Goal: Task Accomplishment & Management: Use online tool/utility

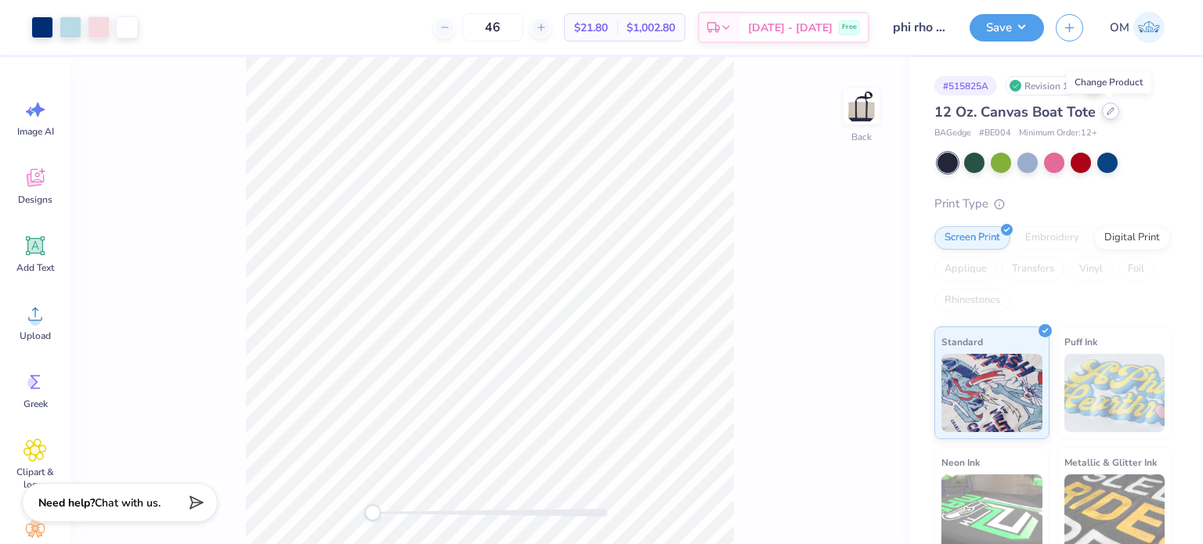
click at [1113, 112] on div at bounding box center [1110, 111] width 17 height 17
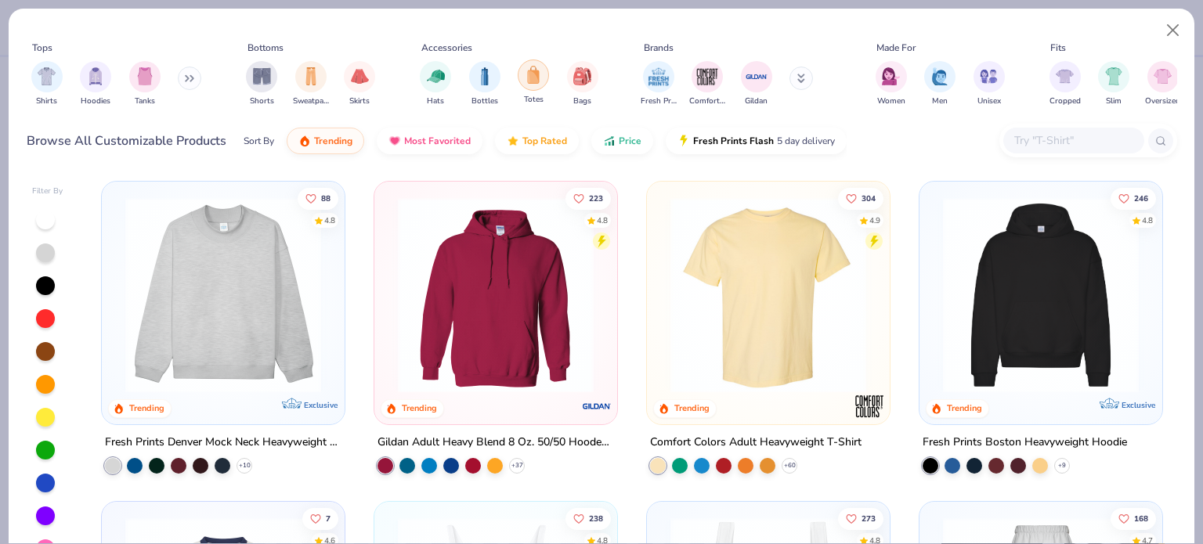
click at [533, 69] on img "filter for Totes" at bounding box center [533, 75] width 17 height 18
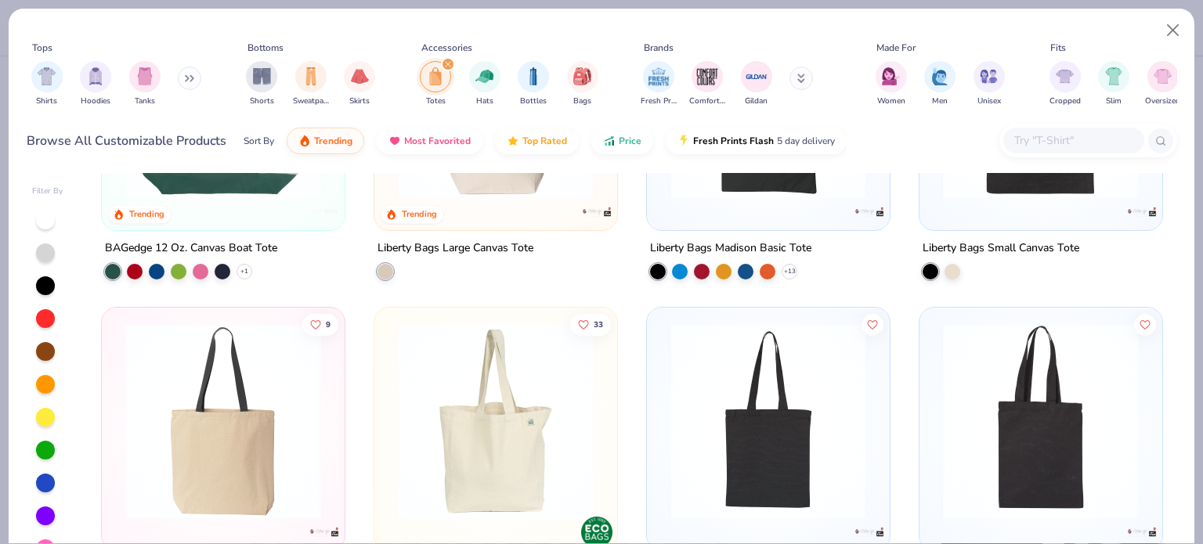
scroll to position [303, 0]
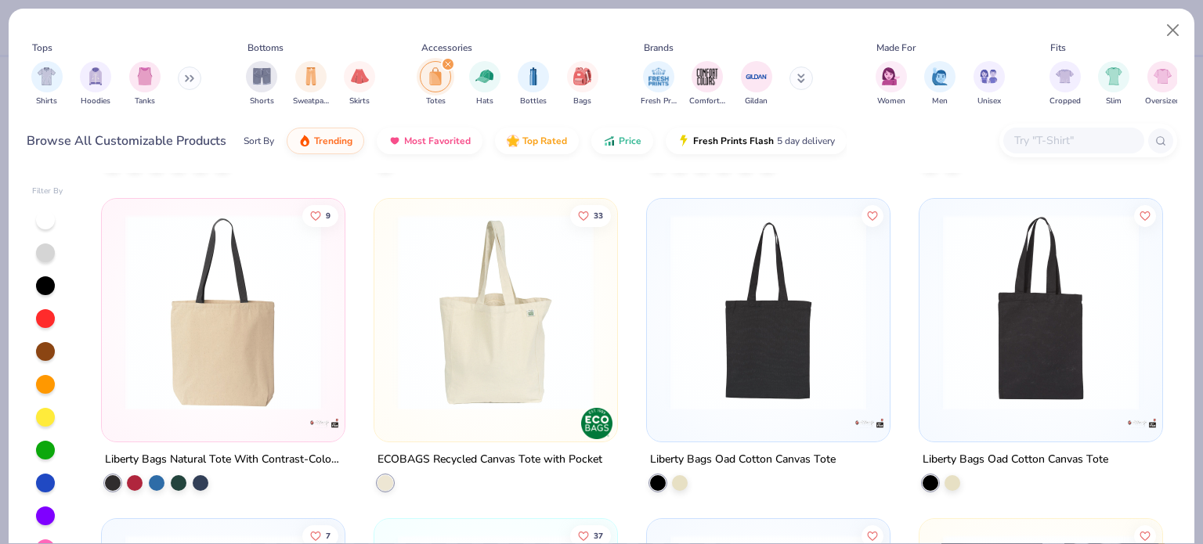
click at [186, 453] on div "Liberty Bags Natural Tote With Contrast-Color Handles" at bounding box center [223, 460] width 237 height 20
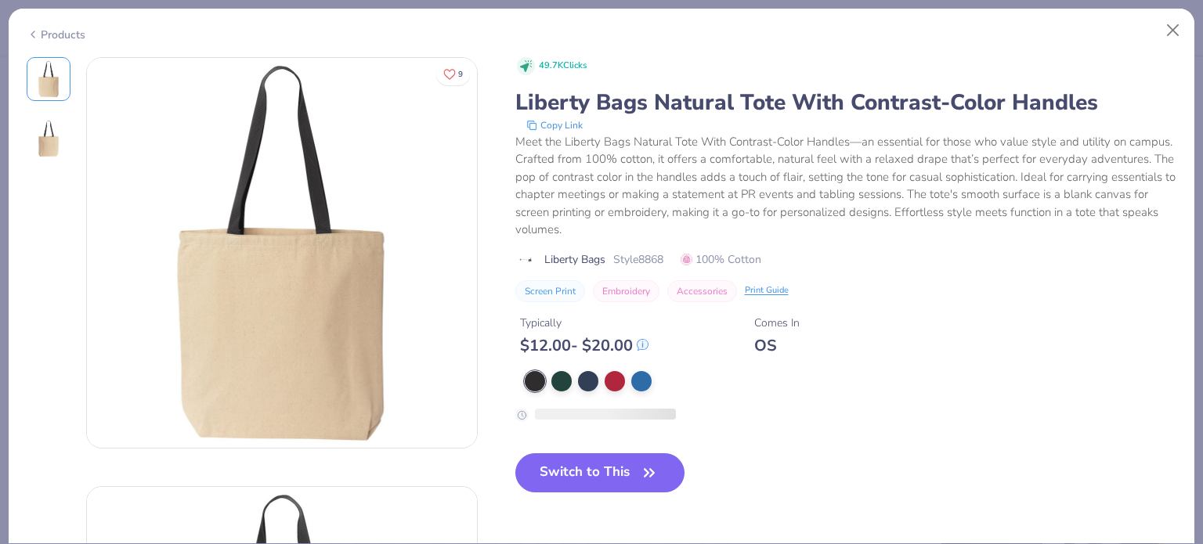
click at [563, 358] on div "49.7K Clicks Liberty Bags Natural Tote With Contrast-Color Handles Copy Link Me…" at bounding box center [846, 239] width 662 height 365
click at [644, 381] on div at bounding box center [641, 380] width 20 height 20
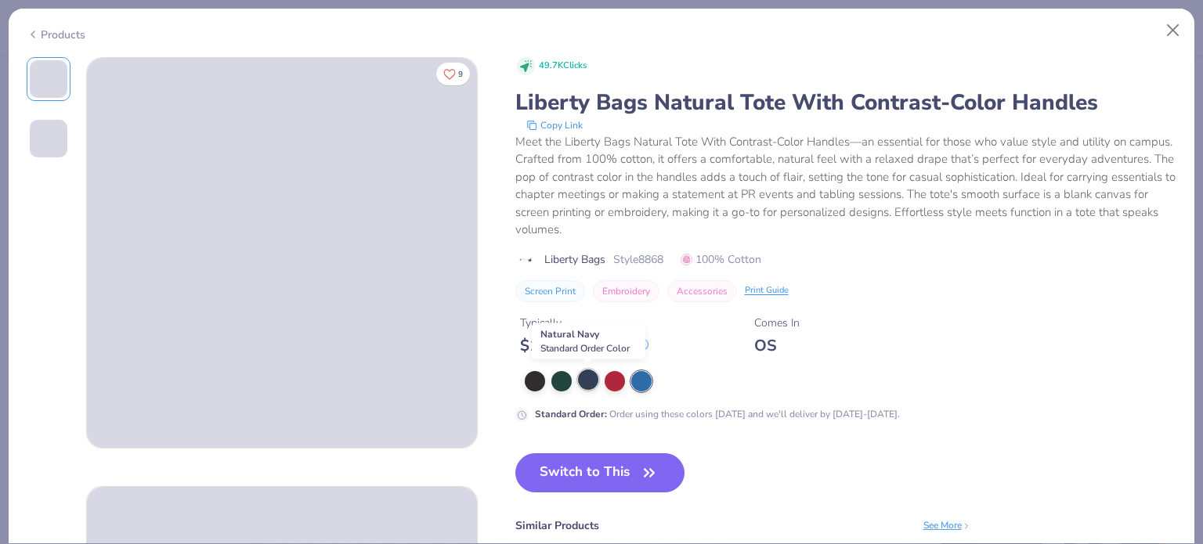
click at [579, 381] on div at bounding box center [588, 380] width 20 height 20
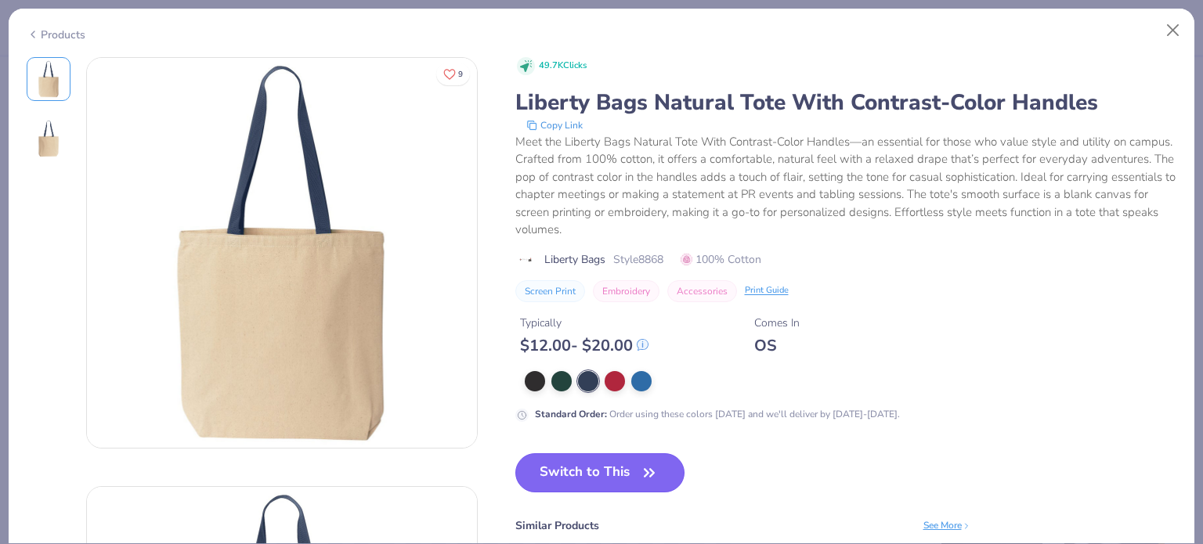
click at [553, 472] on button "Switch to This" at bounding box center [600, 472] width 170 height 39
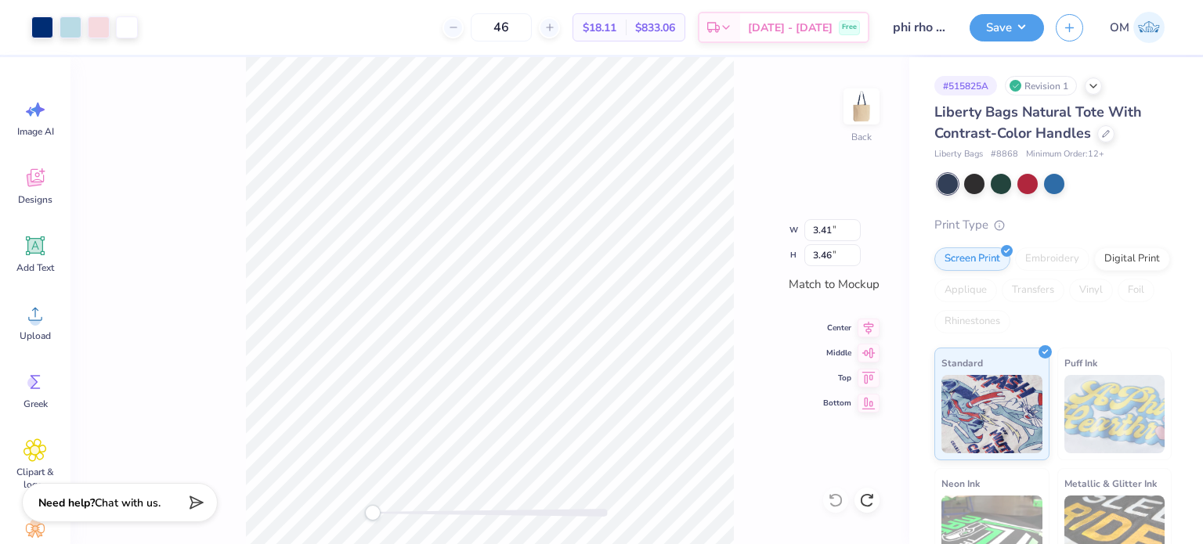
type input "2.55"
type input "3.34"
type input "2.34"
type input "3.07"
click at [535, 374] on li "Group" at bounding box center [545, 374] width 123 height 31
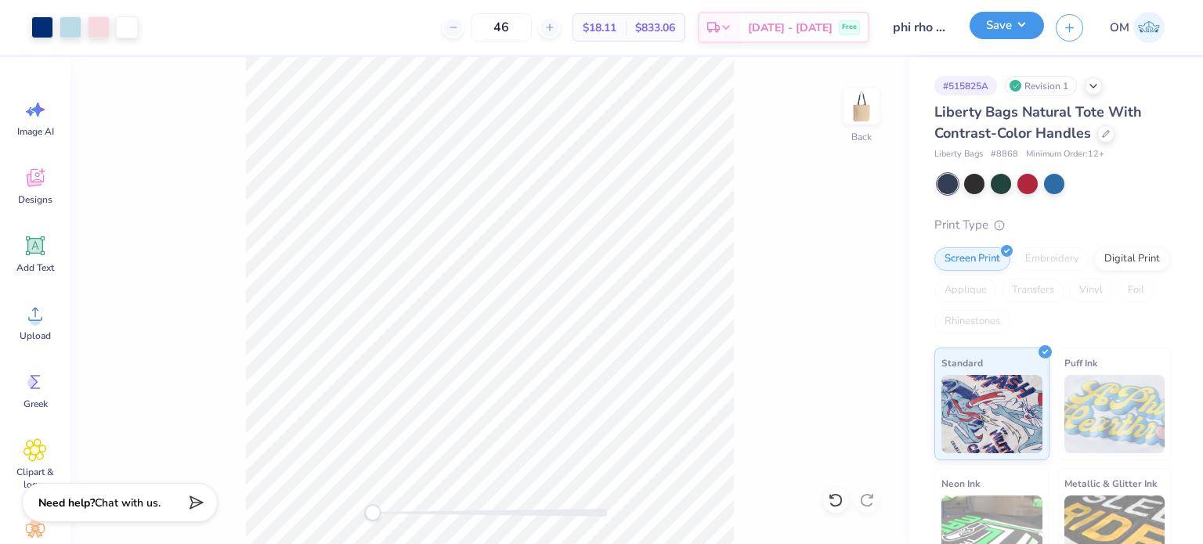
click at [1010, 24] on button "Save" at bounding box center [1007, 25] width 74 height 27
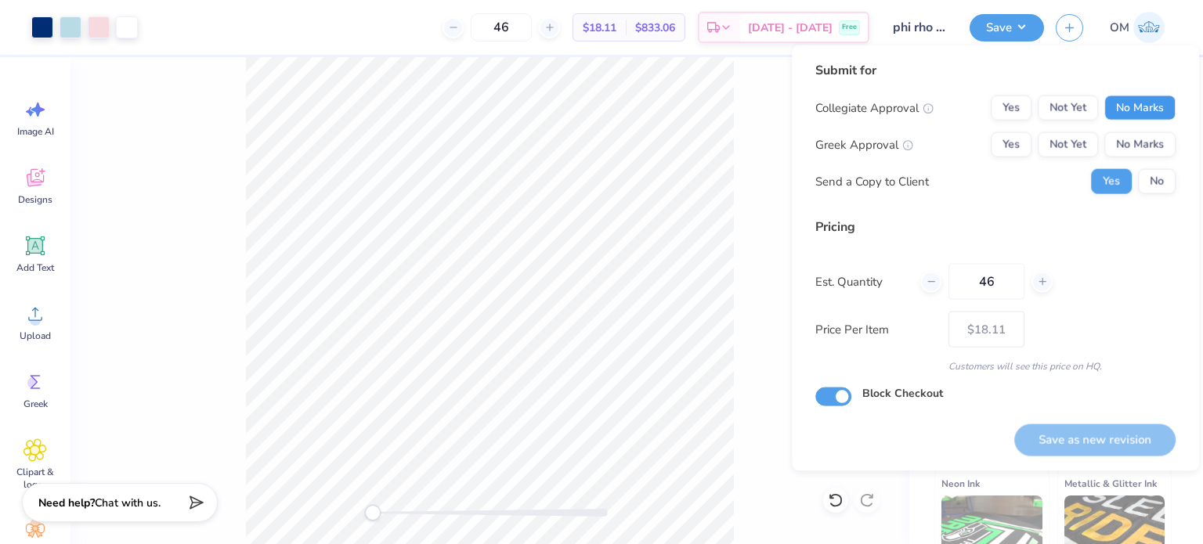
click at [1140, 114] on button "No Marks" at bounding box center [1139, 108] width 71 height 25
click at [1138, 148] on button "No Marks" at bounding box center [1139, 144] width 71 height 25
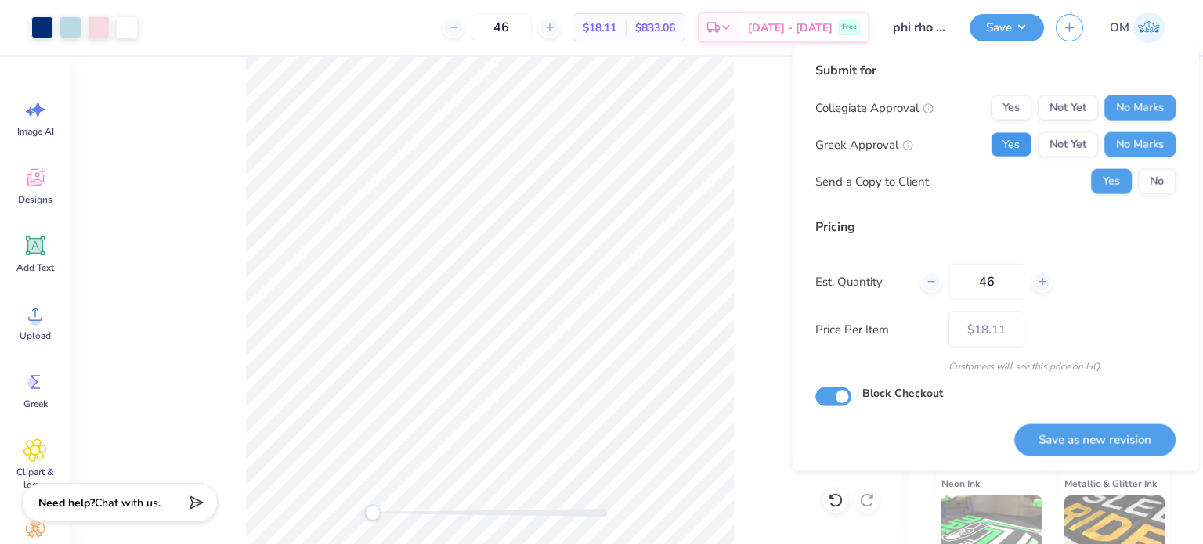
click at [1008, 148] on button "Yes" at bounding box center [1011, 144] width 41 height 25
click at [1157, 185] on button "No" at bounding box center [1157, 181] width 38 height 25
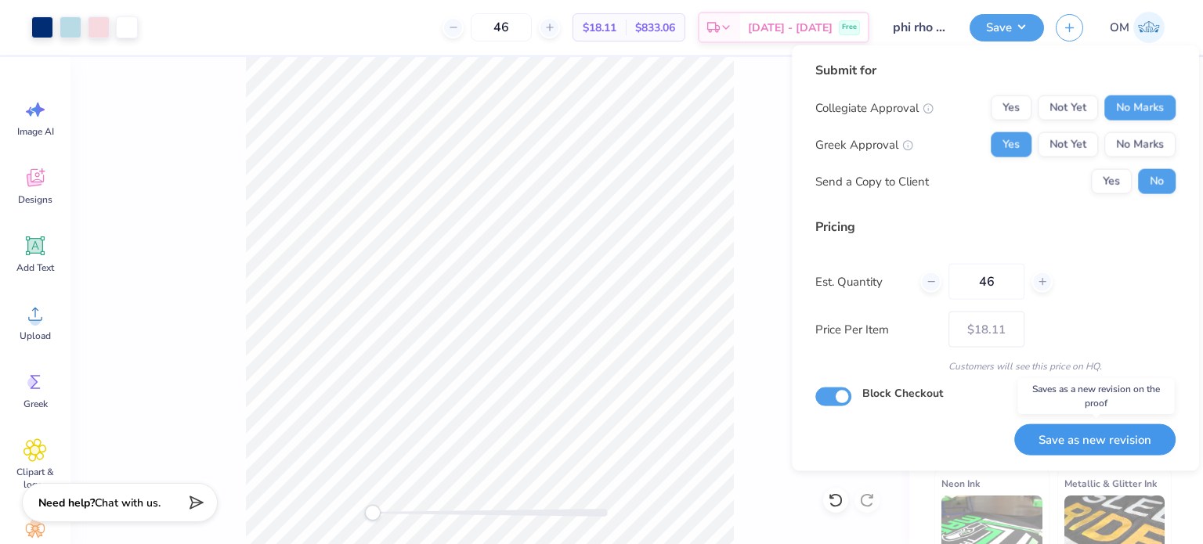
click at [1068, 444] on button "Save as new revision" at bounding box center [1094, 440] width 161 height 32
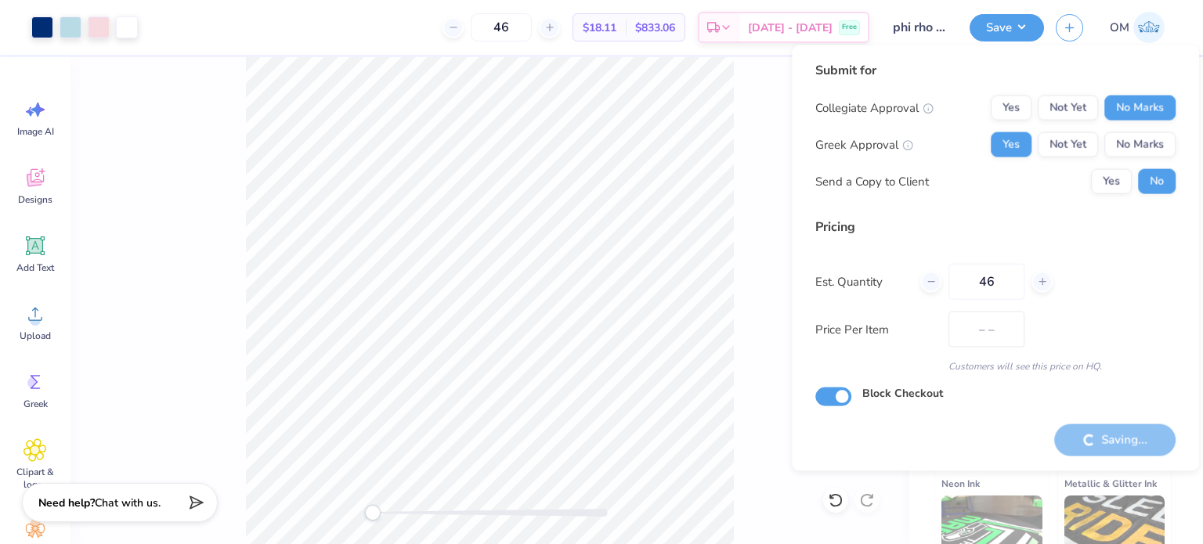
type input "$18.11"
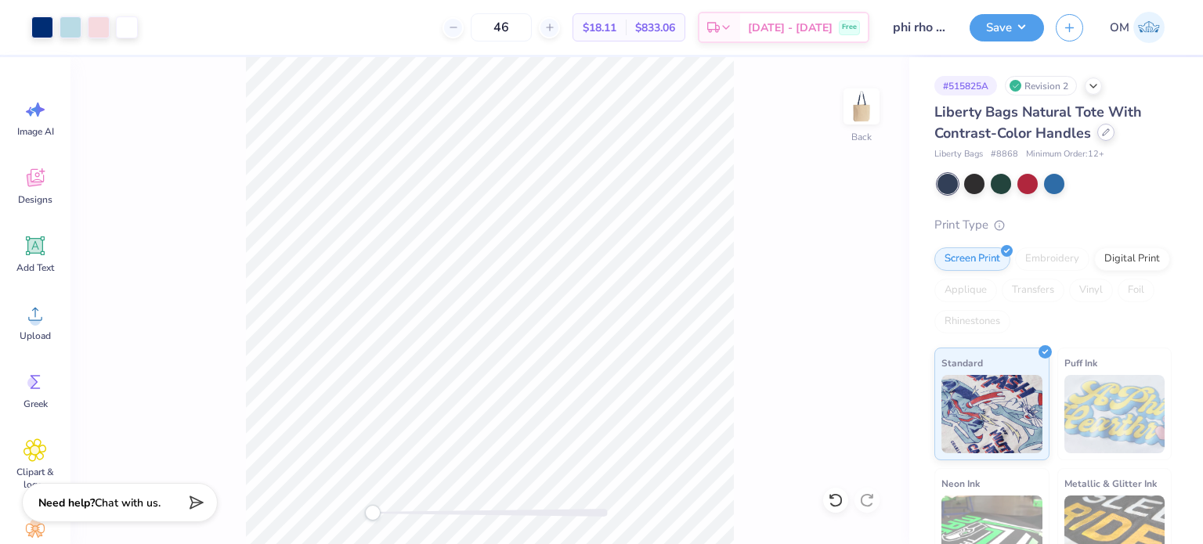
click at [1103, 142] on div "Liberty Bags Natural Tote With Contrast-Color Handles" at bounding box center [1052, 123] width 237 height 42
click at [1103, 137] on div at bounding box center [1105, 132] width 17 height 17
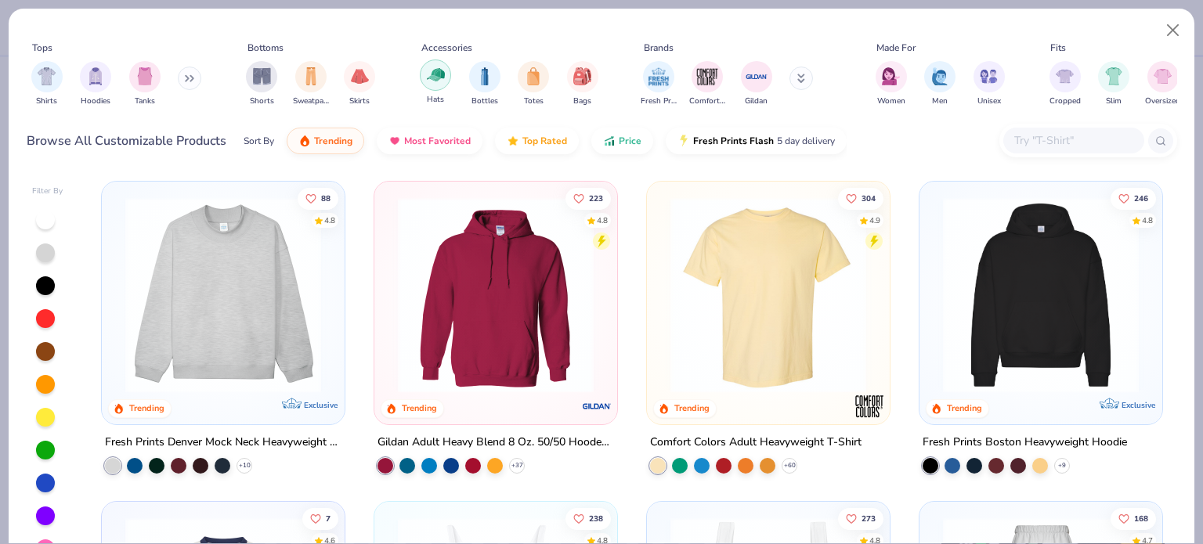
click at [445, 79] on div "filter for Hats" at bounding box center [435, 75] width 31 height 31
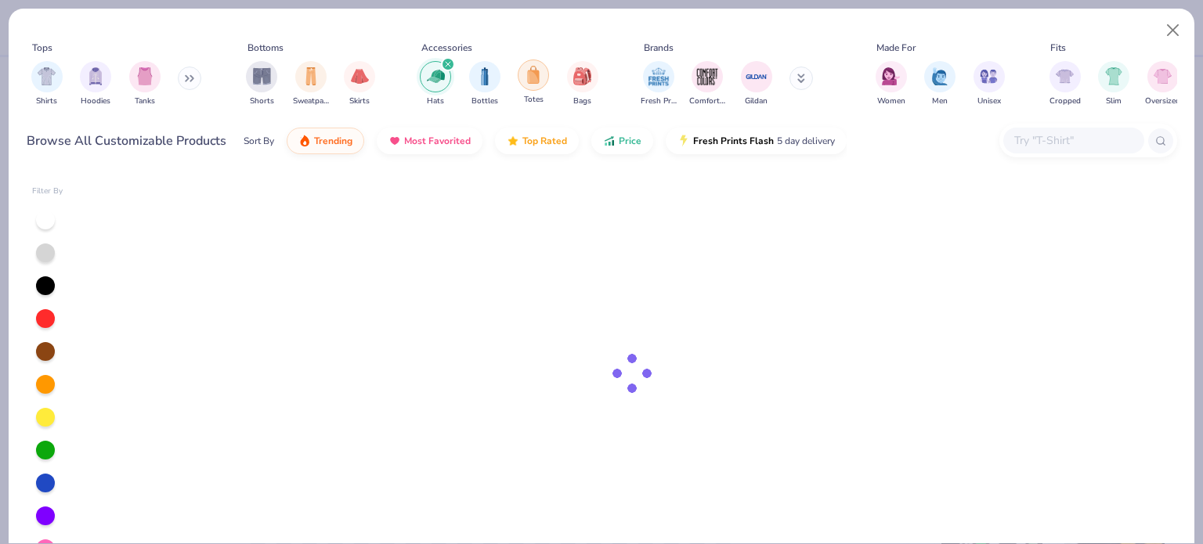
click at [540, 78] on img "filter for Totes" at bounding box center [533, 75] width 17 height 18
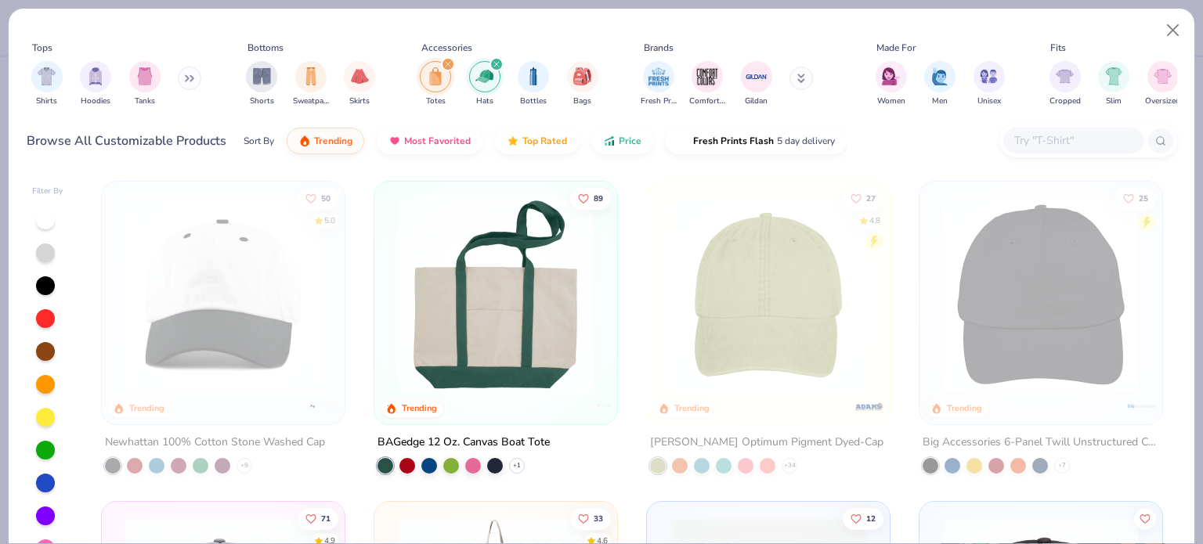
click at [495, 62] on icon "filter for Hats" at bounding box center [496, 64] width 5 height 5
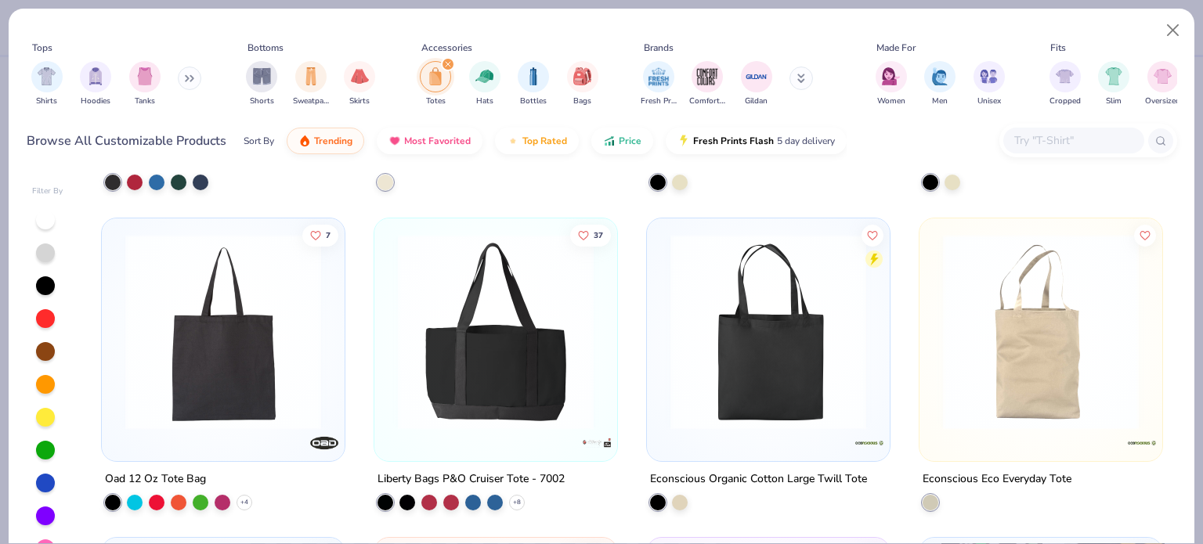
scroll to position [605, 0]
click at [469, 477] on div "Liberty Bags P&O Cruiser Tote - 7002" at bounding box center [471, 478] width 187 height 20
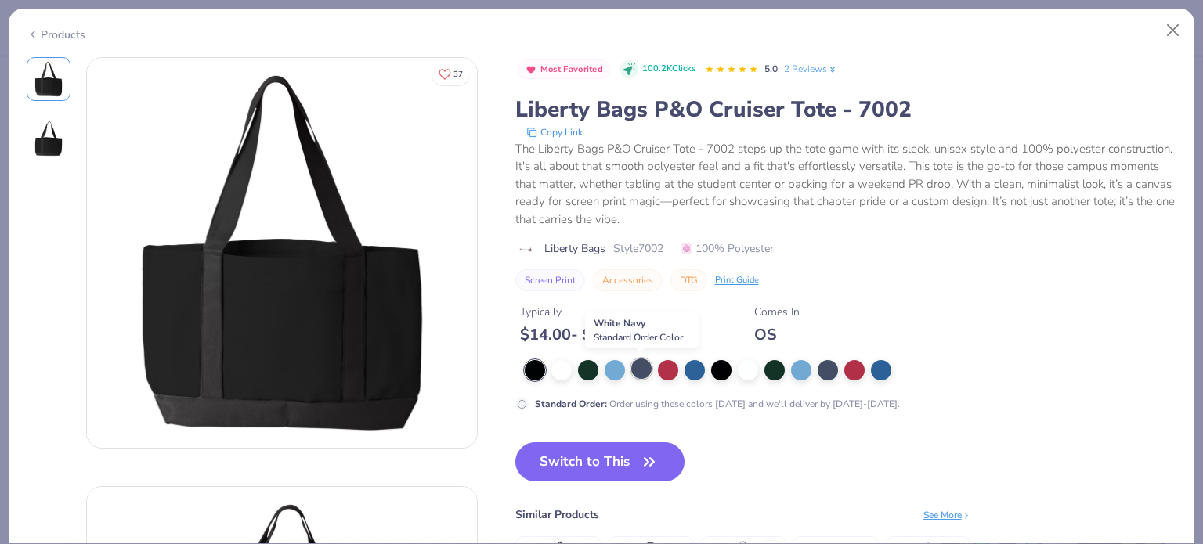
click at [645, 370] on div at bounding box center [641, 369] width 20 height 20
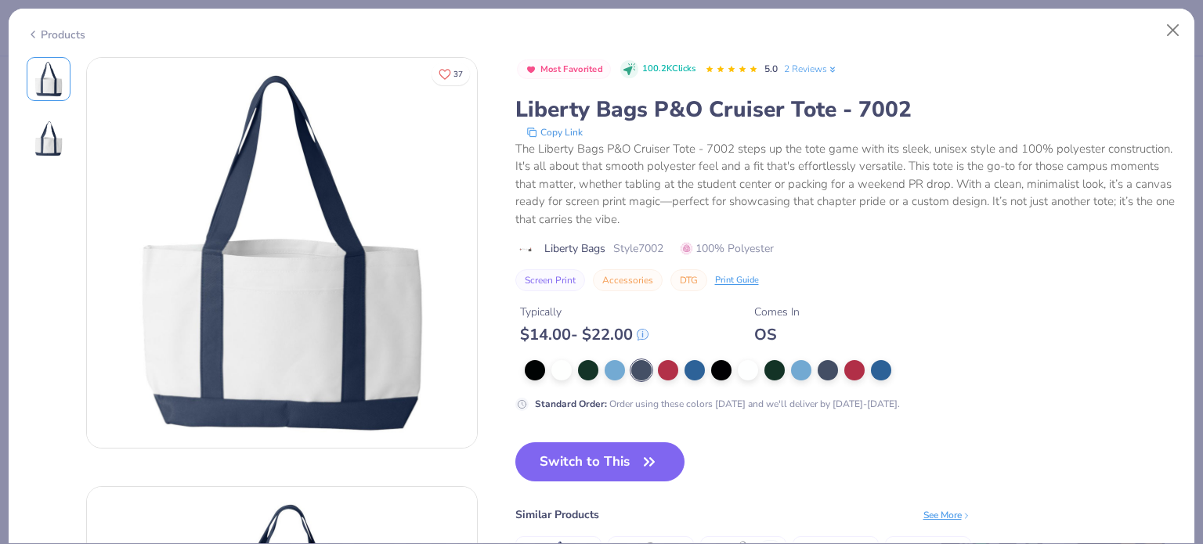
click at [882, 115] on div "Liberty Bags P&O Cruiser Tote - 7002" at bounding box center [846, 110] width 662 height 30
copy div "7002"
click at [834, 369] on div at bounding box center [828, 369] width 20 height 20
click at [644, 367] on div at bounding box center [641, 369] width 20 height 20
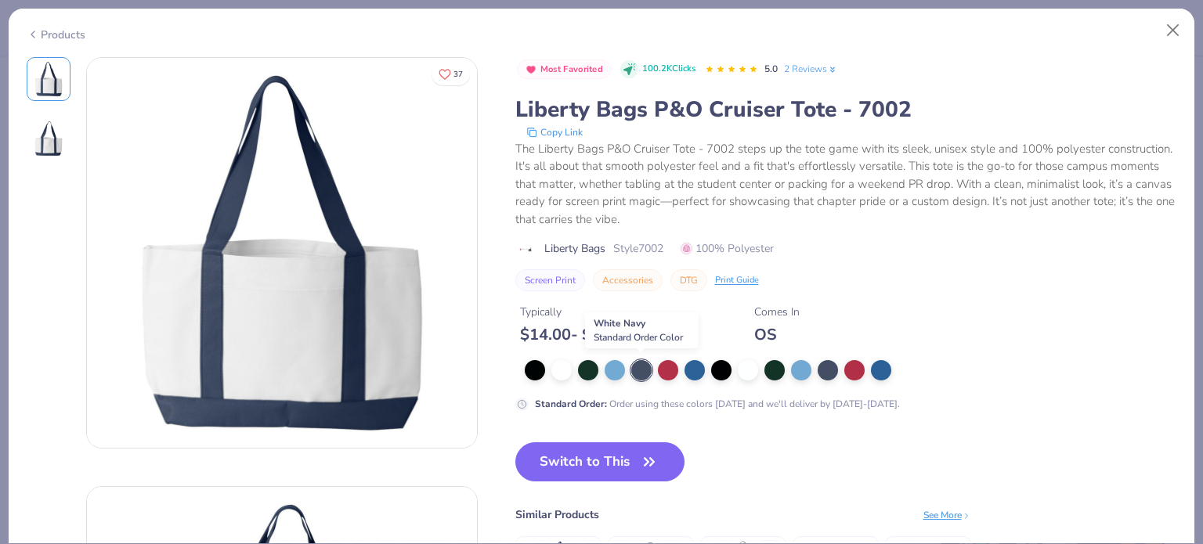
click at [644, 367] on div at bounding box center [641, 370] width 20 height 20
click at [576, 439] on div "Most Favorited 100.2K Clicks 5.0 2 Reviews Liberty Bags P&O Cruiser Tote - 7002…" at bounding box center [846, 356] width 662 height 598
click at [576, 461] on button "Switch to This" at bounding box center [600, 462] width 170 height 39
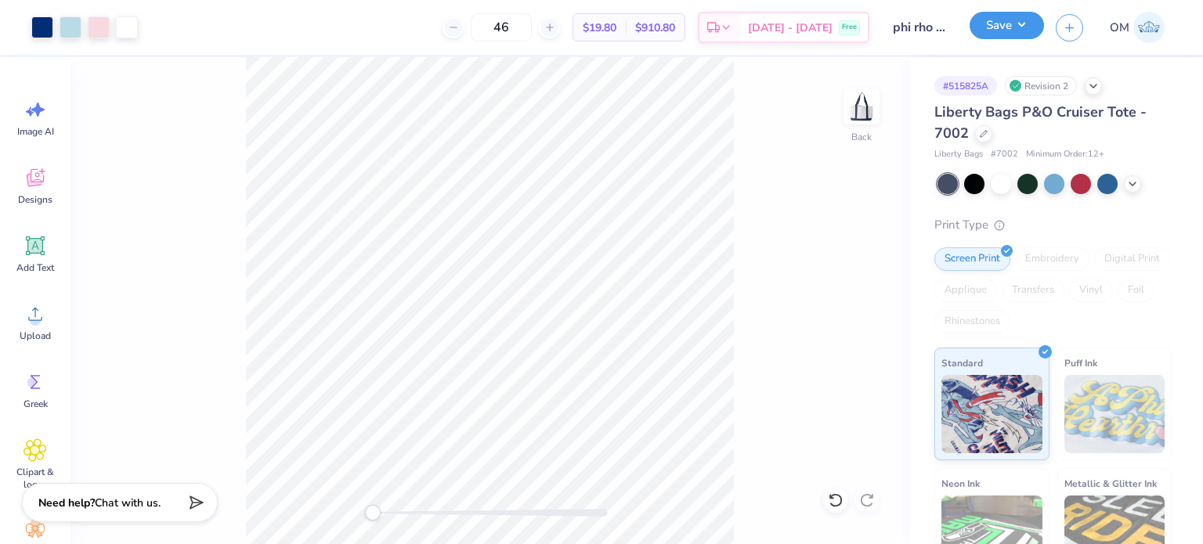
click at [972, 31] on button "Save" at bounding box center [1007, 25] width 74 height 27
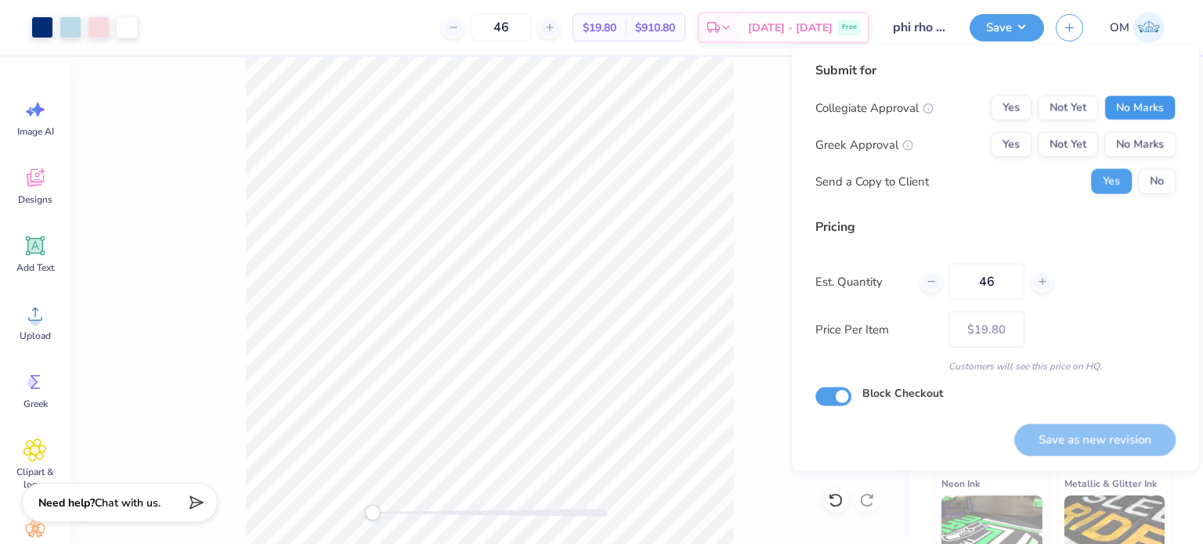
click at [1123, 102] on button "No Marks" at bounding box center [1139, 108] width 71 height 25
click at [1014, 137] on button "Yes" at bounding box center [1011, 144] width 41 height 25
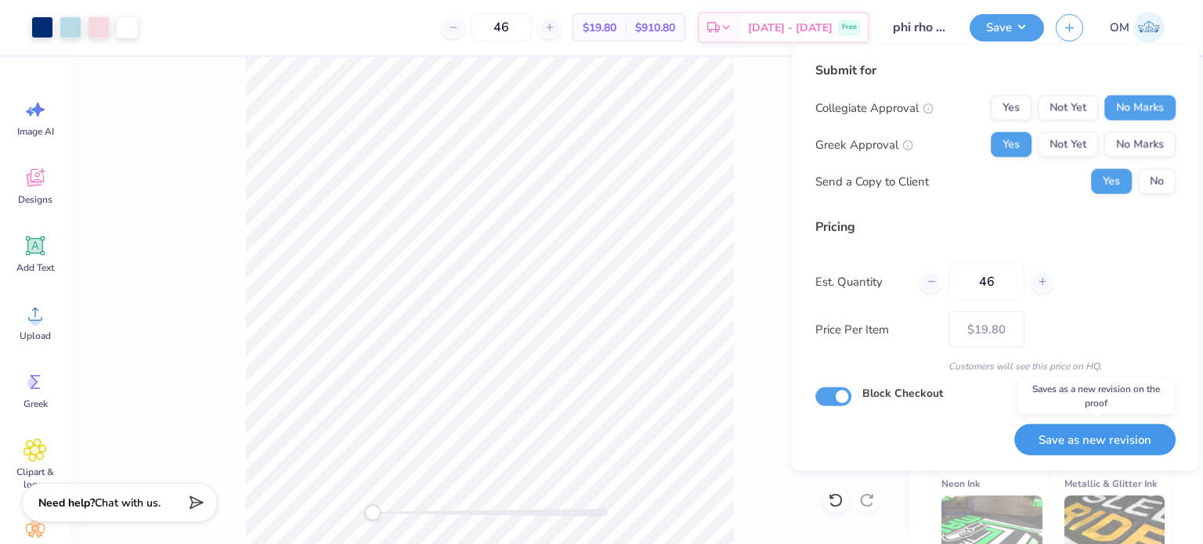
click at [1069, 439] on button "Save as new revision" at bounding box center [1094, 440] width 161 height 32
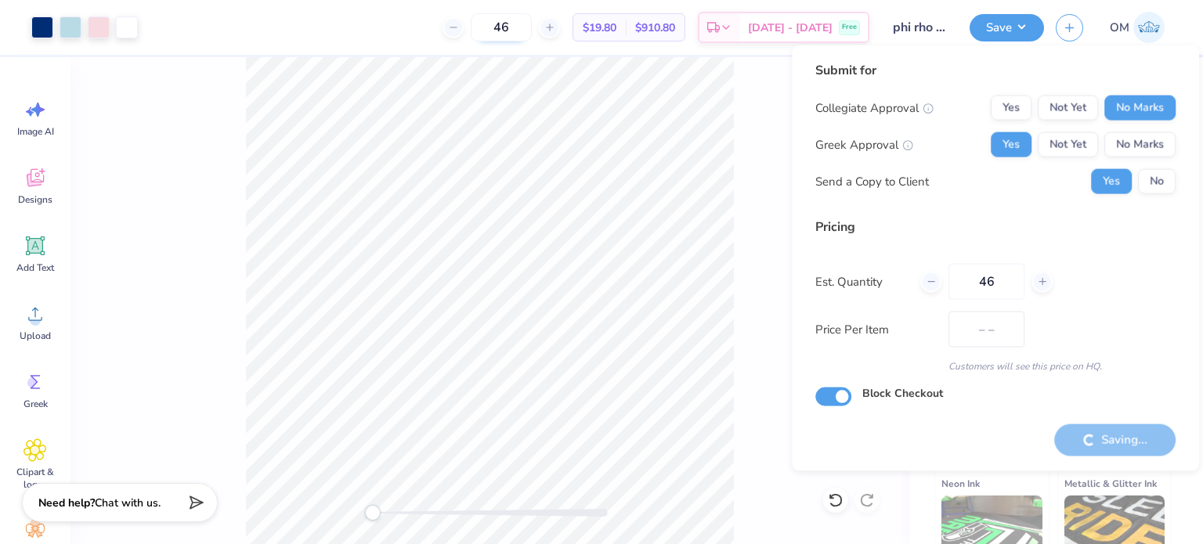
type input "$19.80"
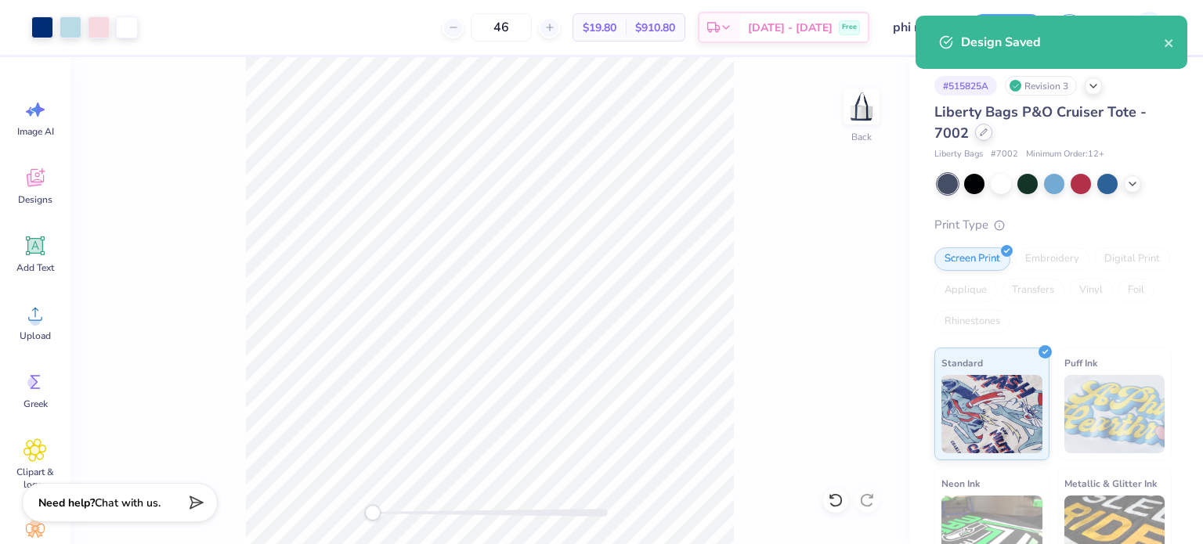
click at [975, 134] on div at bounding box center [983, 132] width 17 height 17
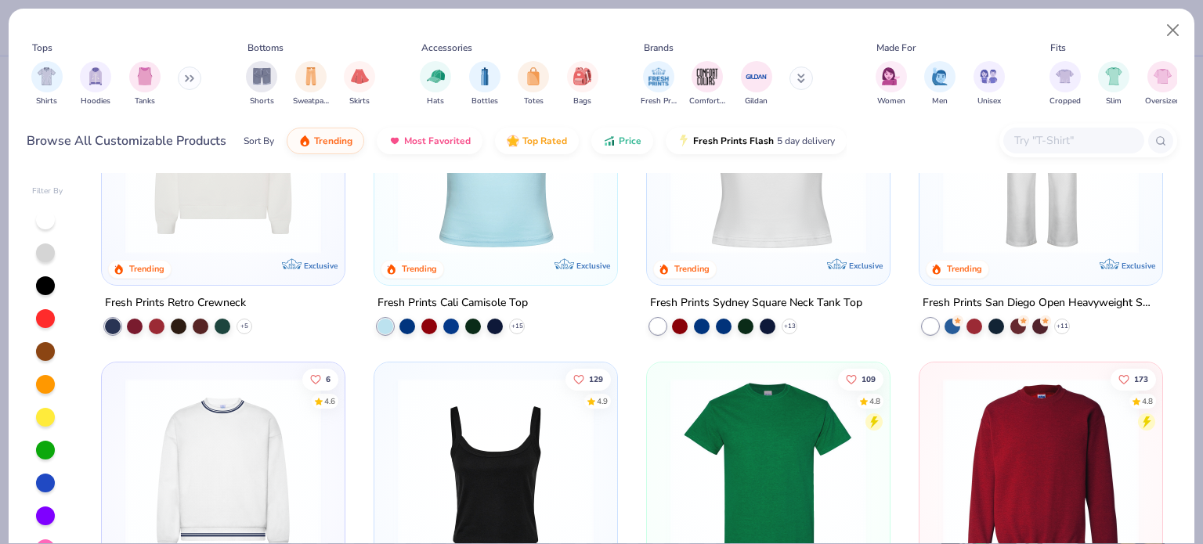
scroll to position [461, 0]
click at [529, 75] on img "filter for Totes" at bounding box center [533, 75] width 17 height 18
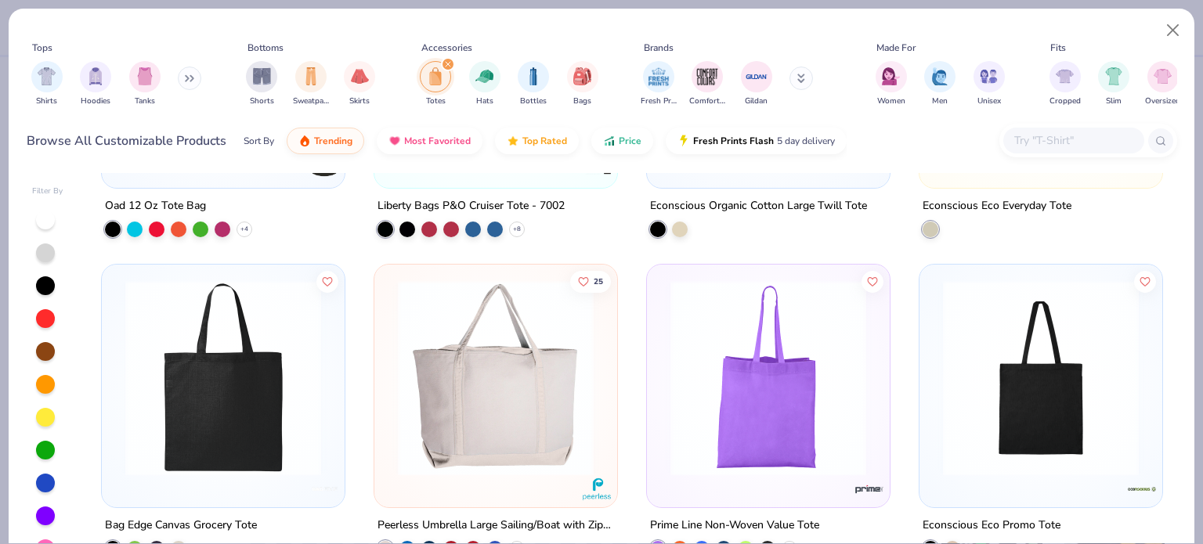
scroll to position [1024, 0]
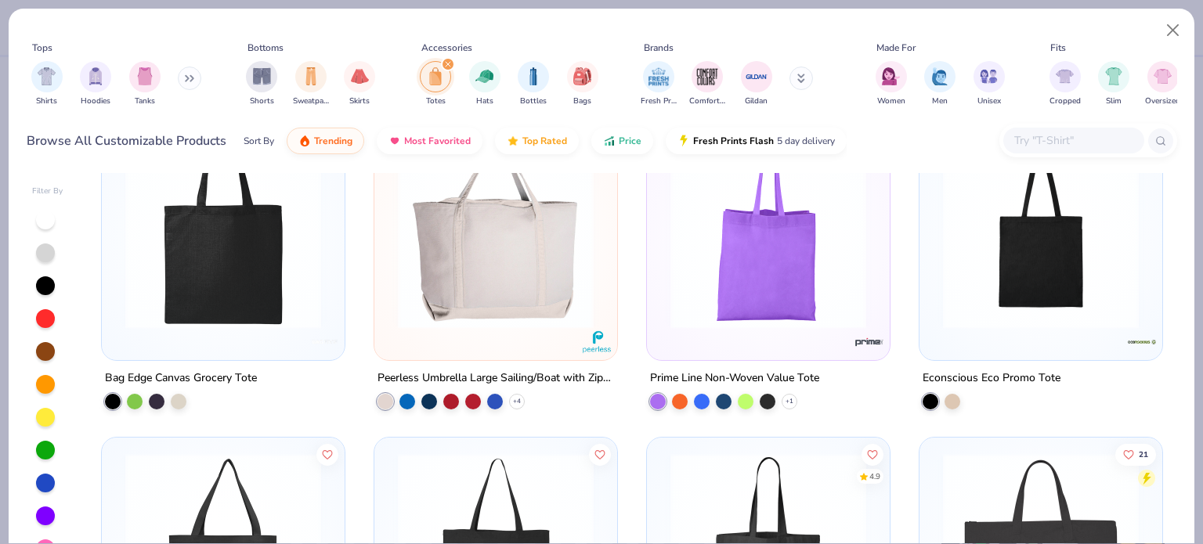
click at [493, 369] on div "Peerless Umbrella Large Sailing/Boat with Zippered Top" at bounding box center [496, 379] width 237 height 20
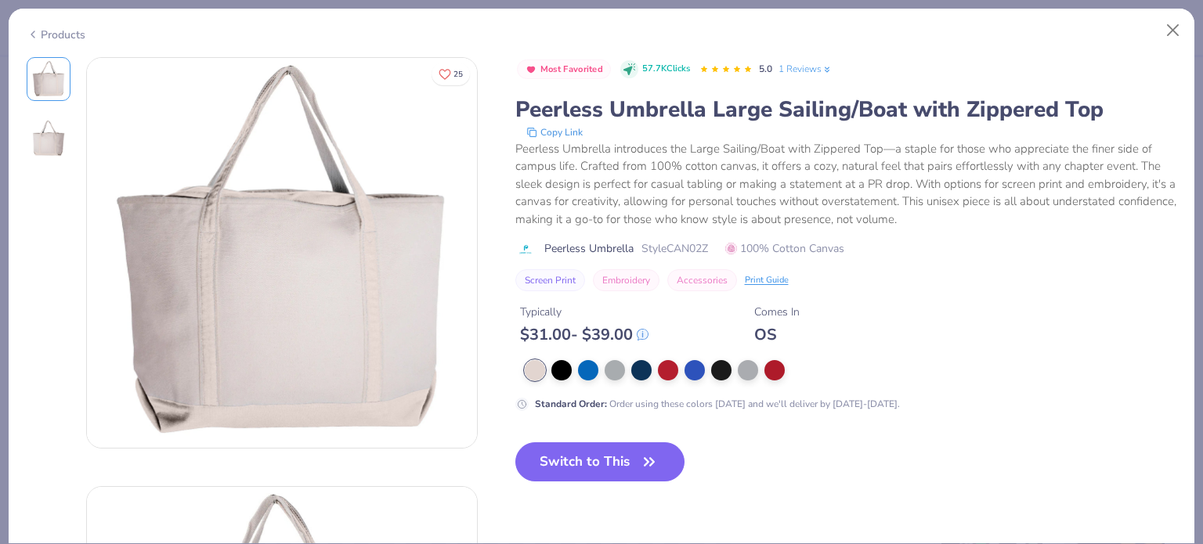
click at [47, 34] on div "Products" at bounding box center [56, 35] width 59 height 16
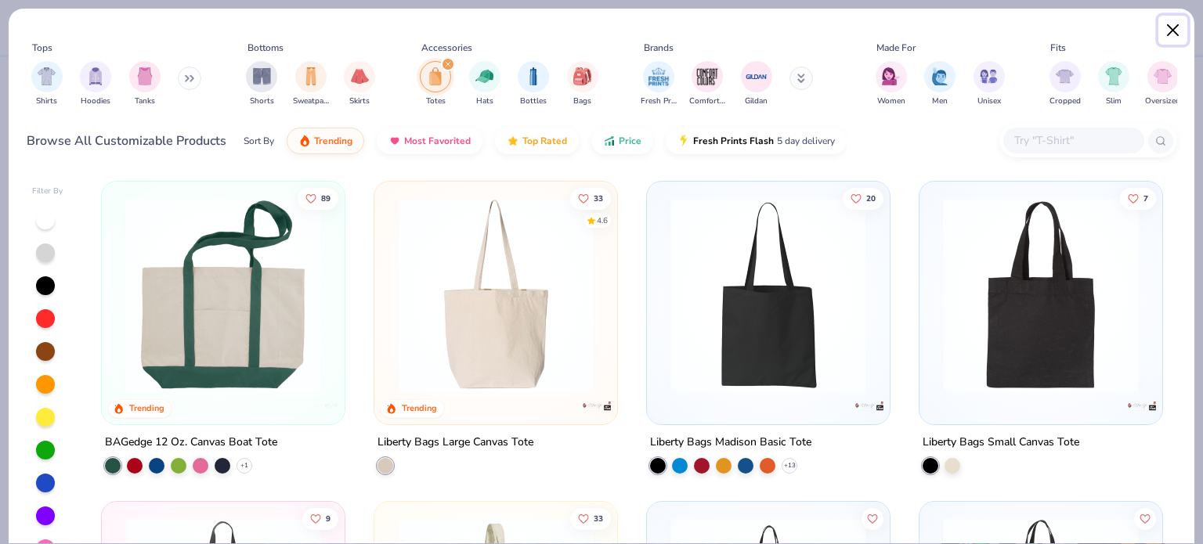
click at [1179, 27] on button "Close" at bounding box center [1173, 31] width 30 height 30
